Goal: Check status

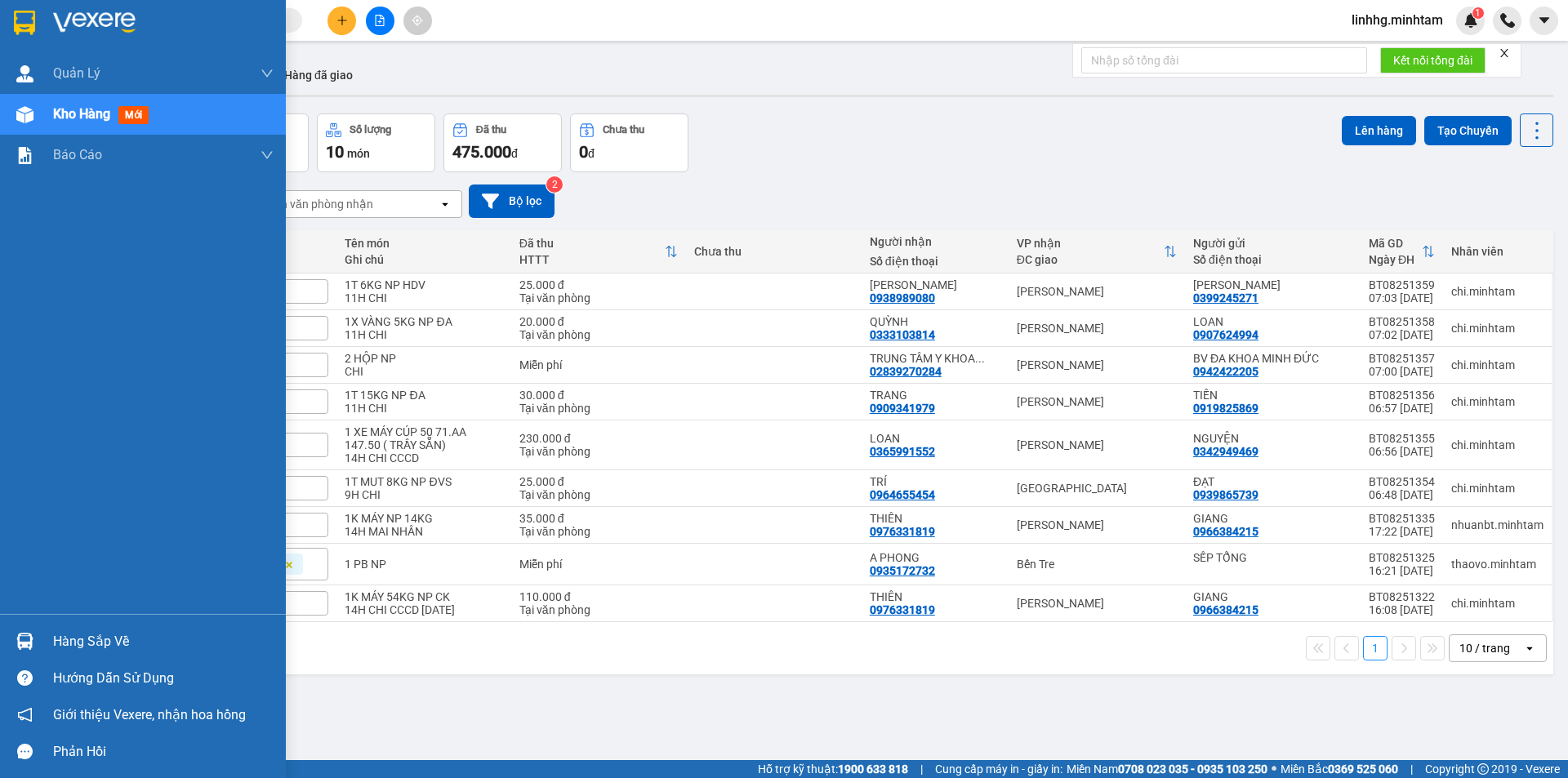
click at [83, 640] on div "Hàng sắp về" at bounding box center [163, 641] width 221 height 24
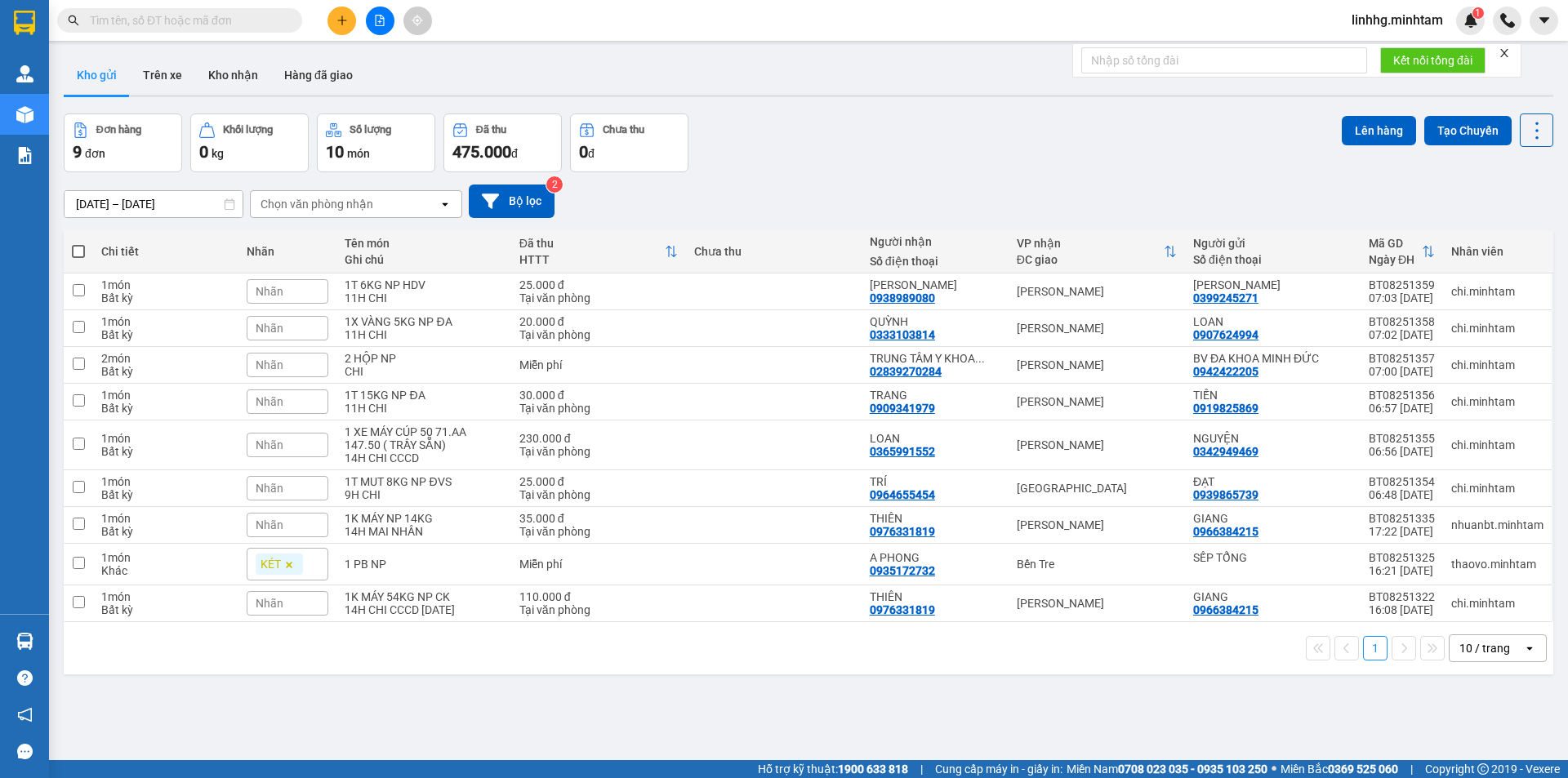
click at [929, 717] on section "Kết quả tìm kiếm ( 0 ) Bộ lọc No Data linhhg.minhtam 1 Quản [PERSON_NAME] lý gi…" at bounding box center [784, 389] width 1568 height 778
click at [486, 747] on div "ver 1.8.137 Kho gửi Trên xe Kho nhận Hàng đã giao Đơn hàng 9 đơn Khối lượng 0 k…" at bounding box center [808, 438] width 1503 height 778
click at [532, 729] on div "ver 1.8.137 Kho gửi Trên xe Kho nhận Hàng đã giao Đơn hàng 9 đơn Khối lượng 0 k…" at bounding box center [808, 438] width 1503 height 778
